Goal: Subscribe to service/newsletter

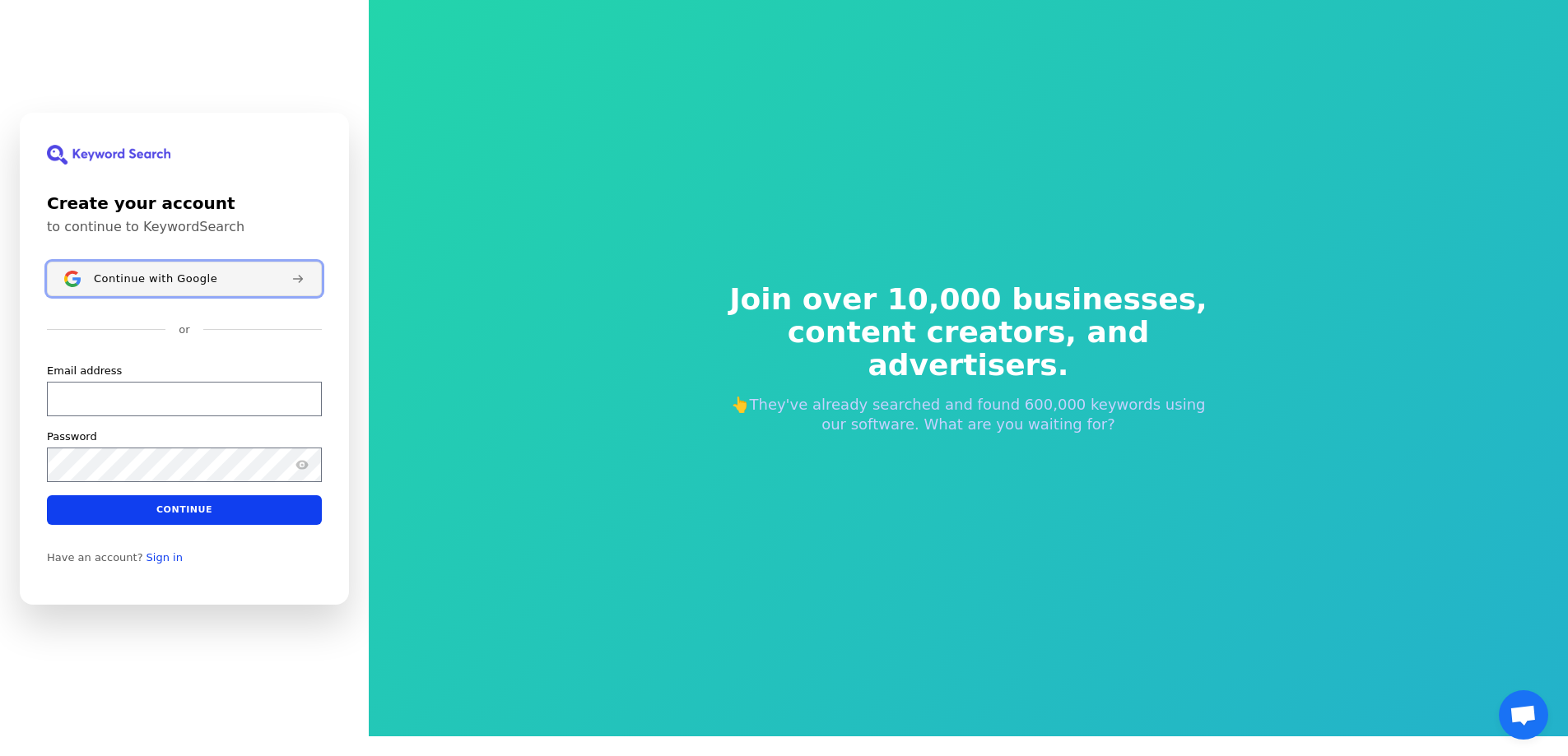
click at [297, 277] on icon at bounding box center [298, 279] width 13 height 13
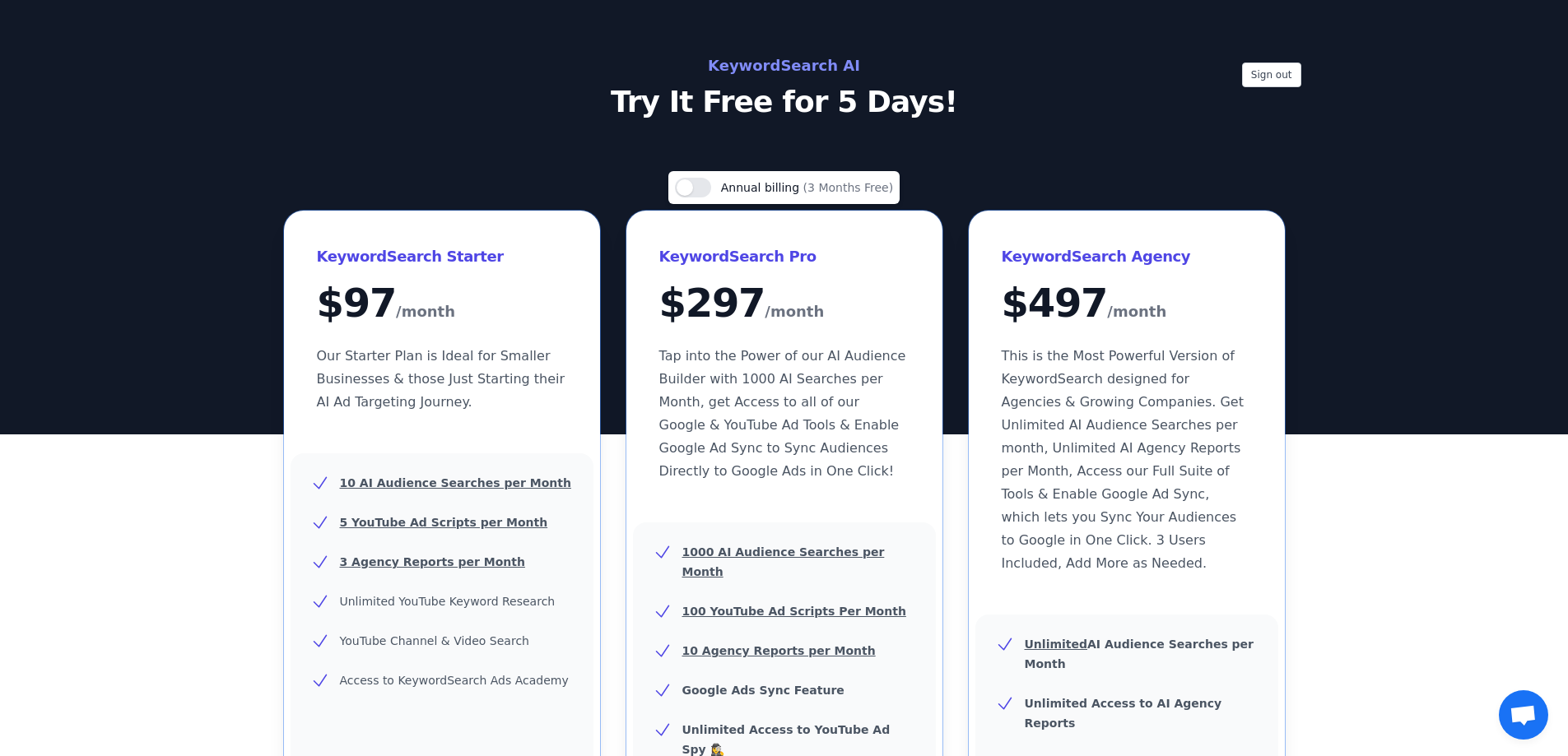
click at [802, 100] on p "Try It Free for 5 Days!" at bounding box center [784, 101] width 737 height 33
click at [807, 98] on p "Try It Free for 5 Days!" at bounding box center [784, 101] width 737 height 33
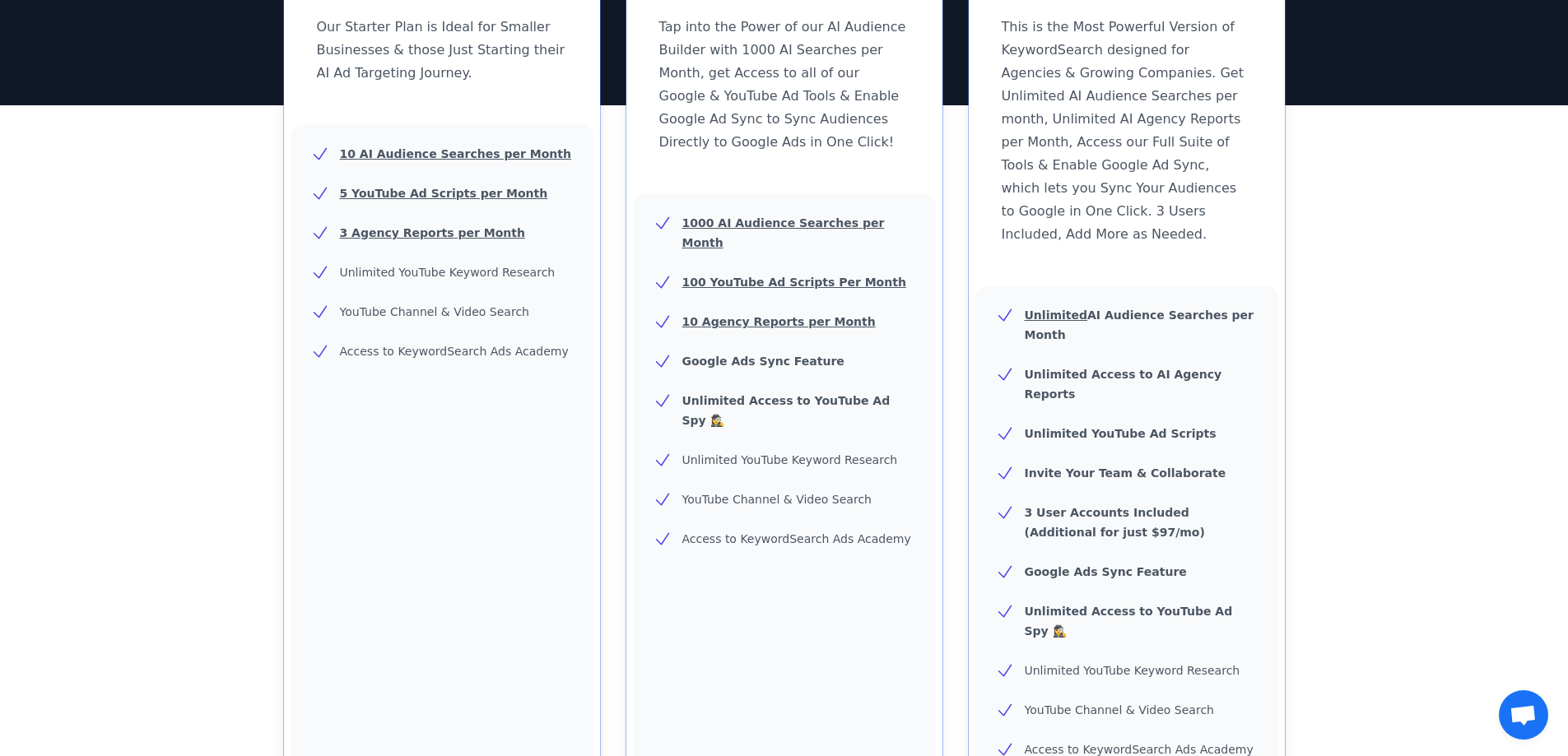
scroll to position [493, 0]
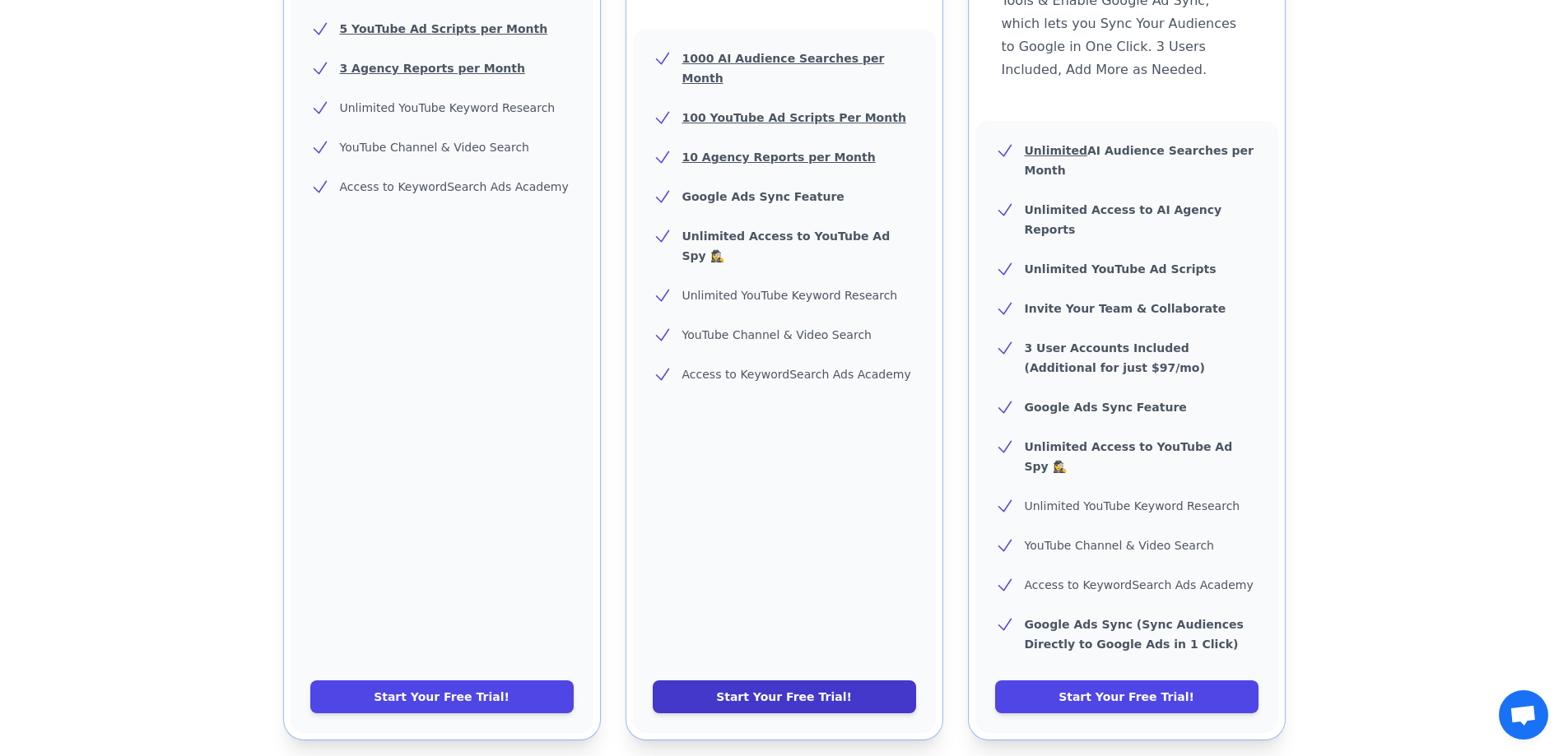
click at [803, 680] on link "Start Your Free Trial!" at bounding box center [784, 696] width 263 height 33
